Goal: Transaction & Acquisition: Purchase product/service

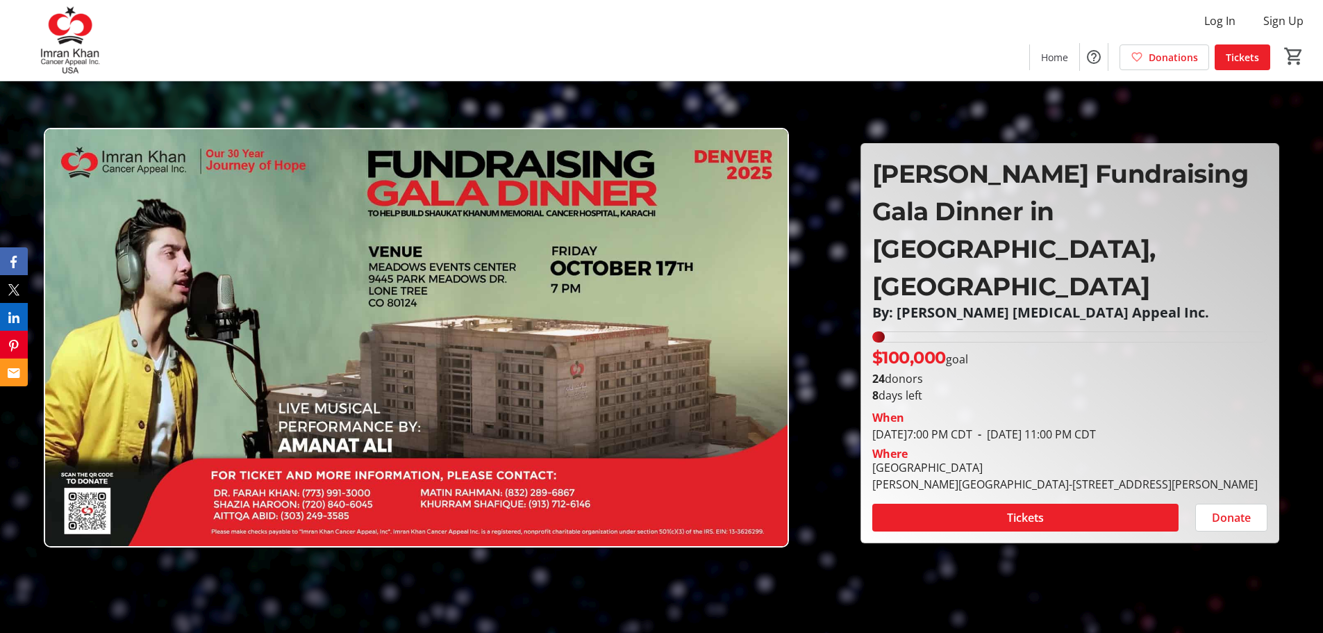
click at [676, 354] on img at bounding box center [416, 337] width 745 height 419
click at [1216, 509] on span "Donate" at bounding box center [1231, 517] width 39 height 17
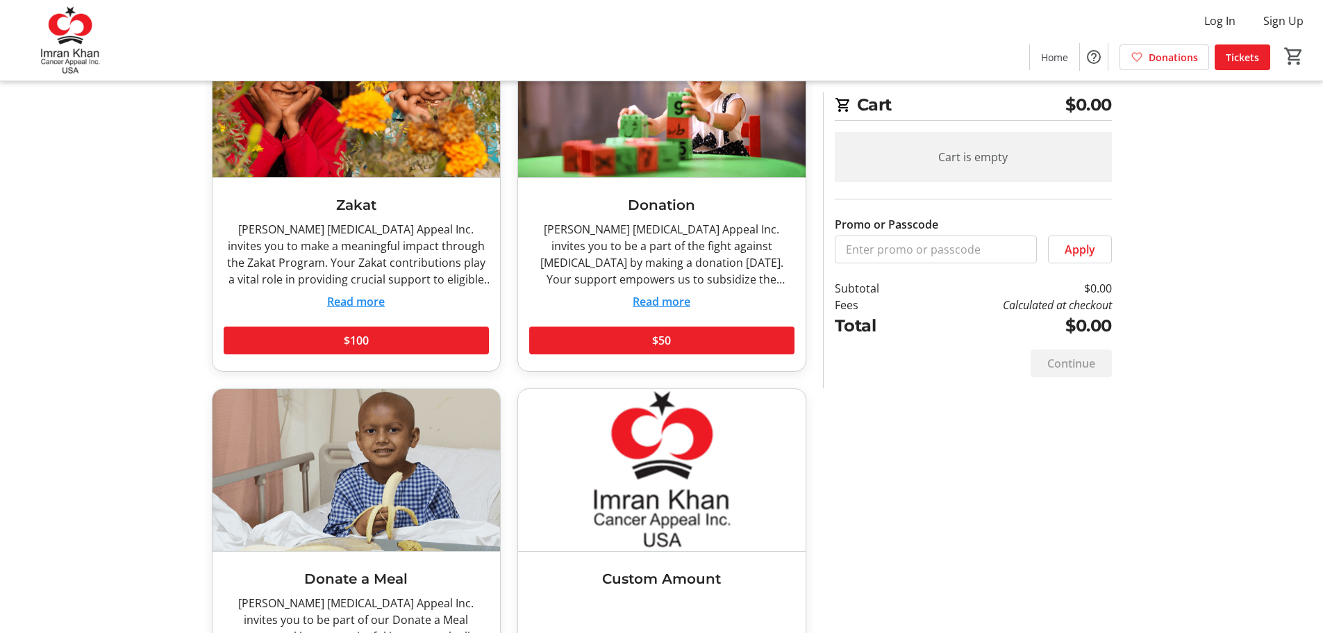
scroll to position [141, 0]
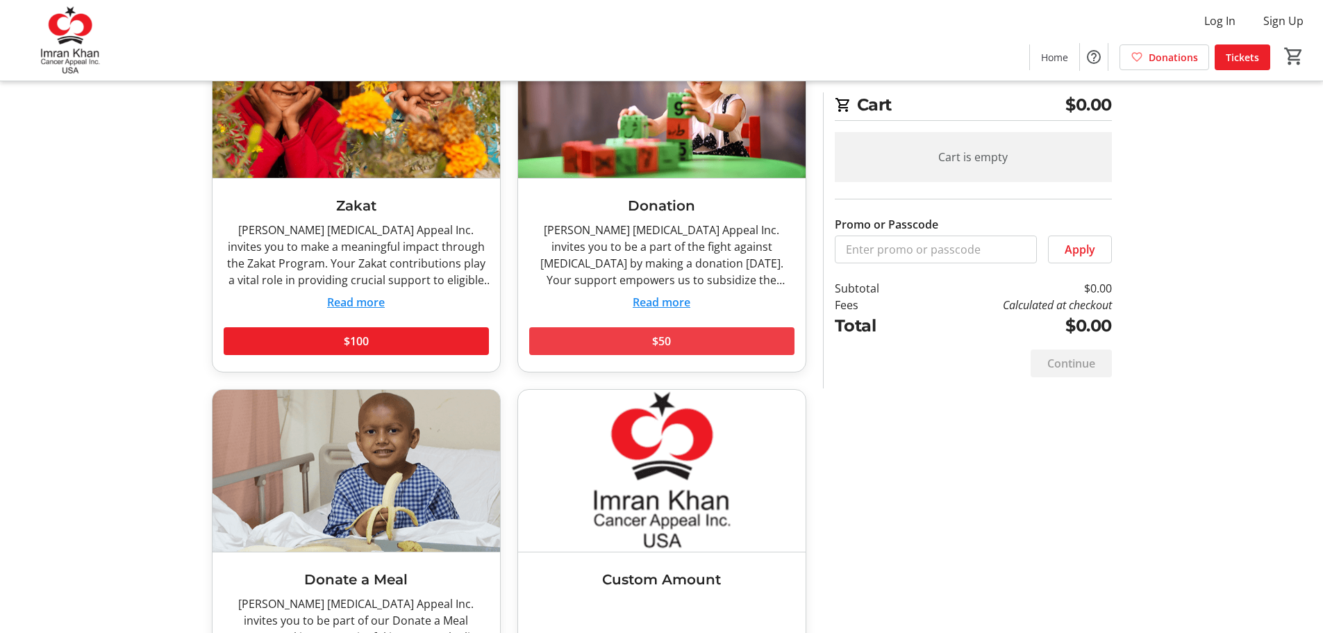
drag, startPoint x: 670, startPoint y: 345, endPoint x: 639, endPoint y: 337, distance: 31.7
click at [639, 337] on span at bounding box center [661, 340] width 265 height 33
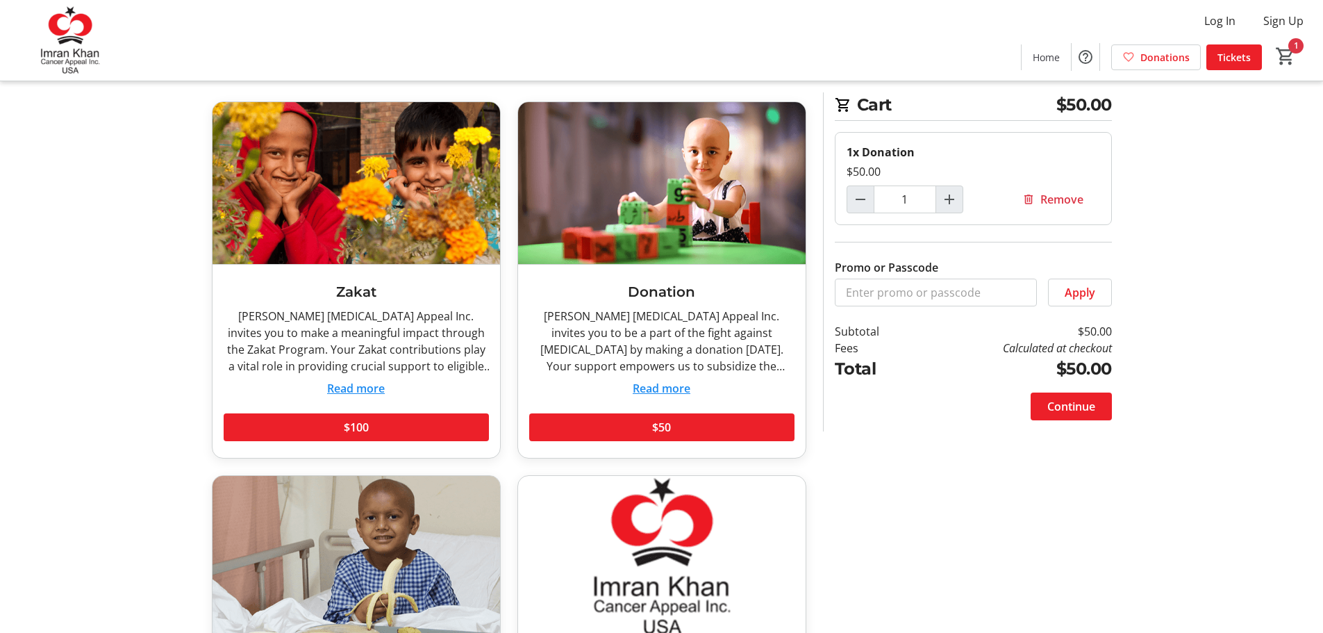
scroll to position [0, 0]
